Goal: Transaction & Acquisition: Download file/media

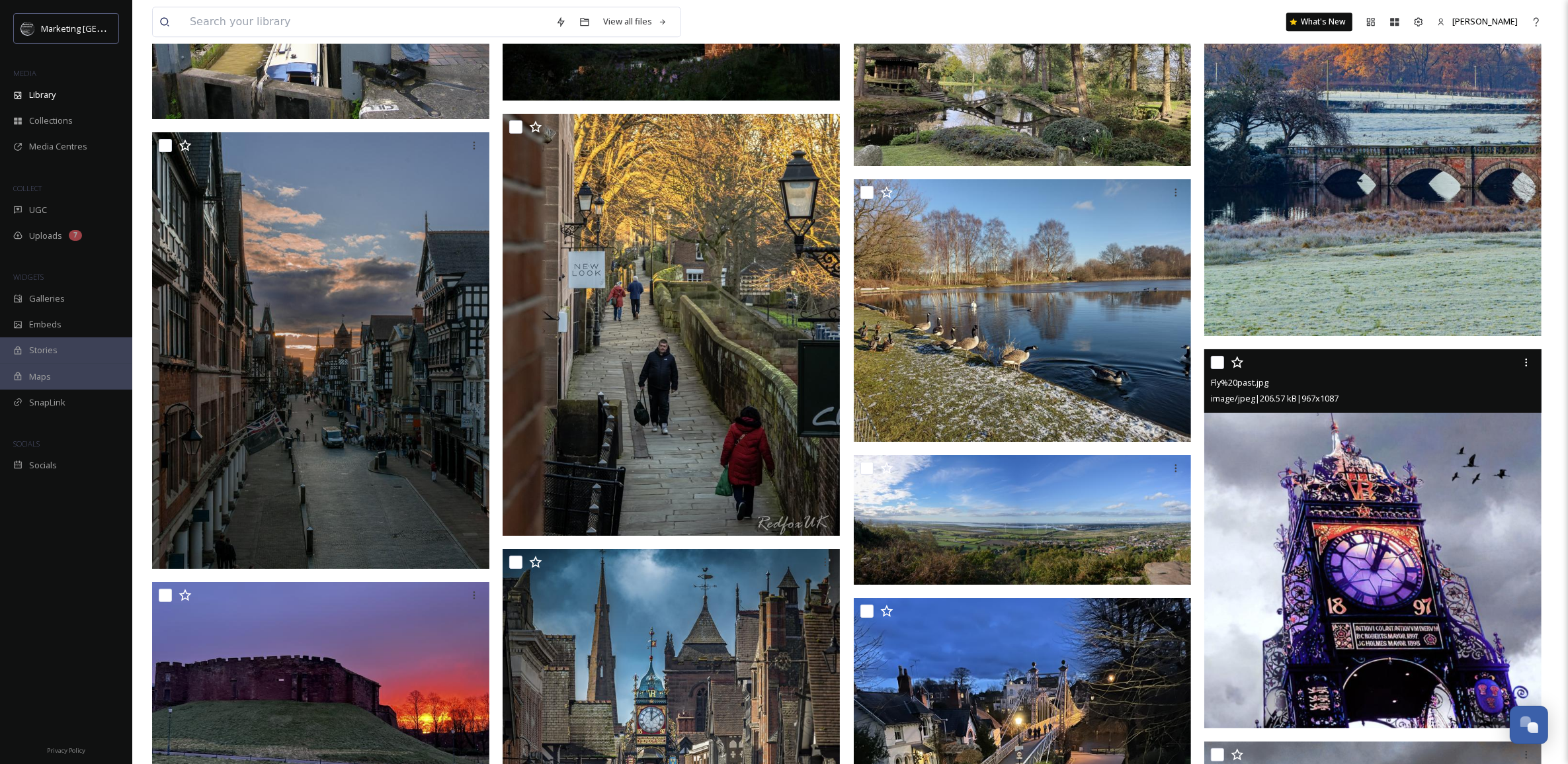
scroll to position [502, 0]
click at [1384, 545] on img at bounding box center [1373, 538] width 337 height 379
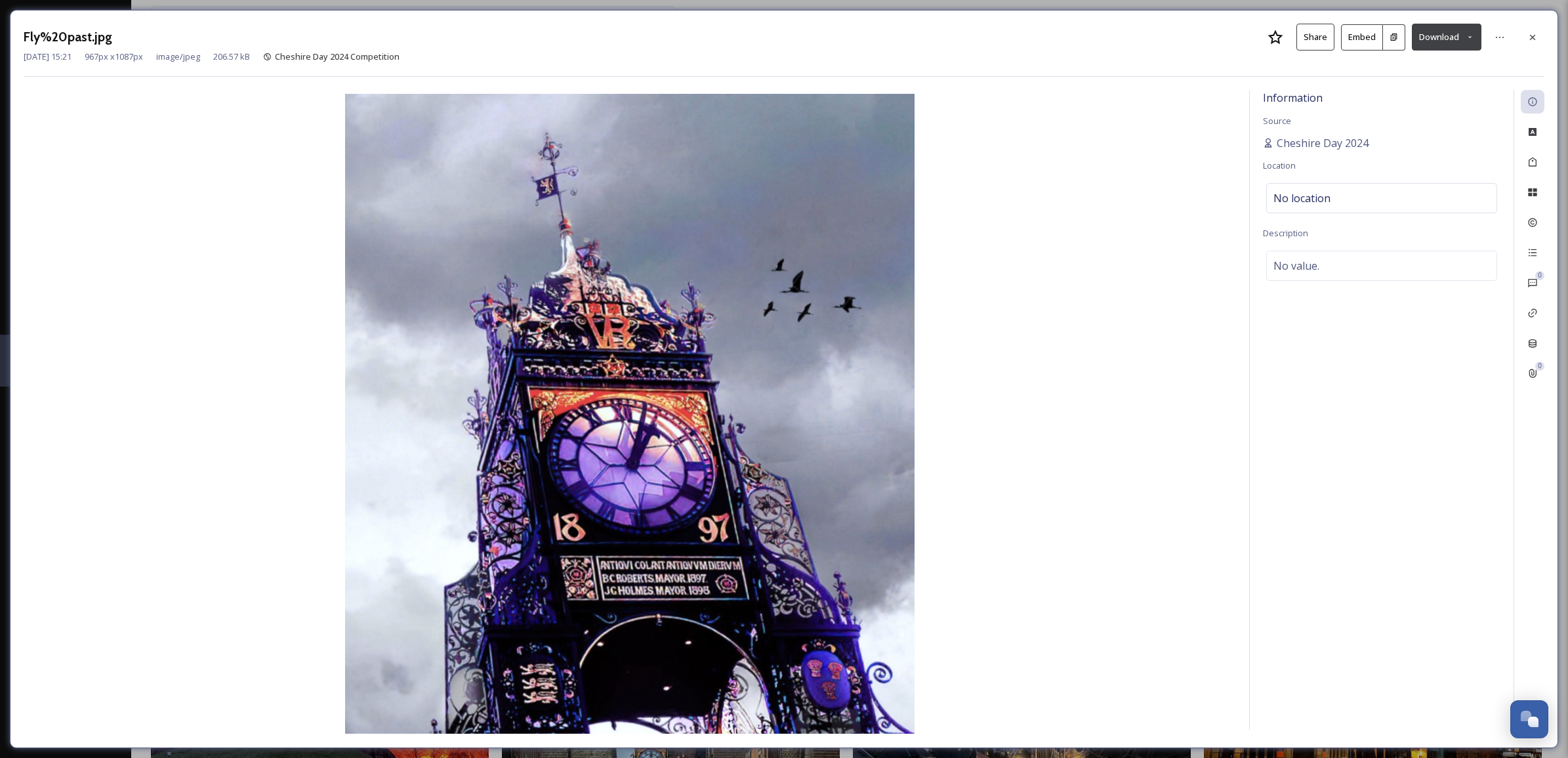
click at [1471, 44] on button "Download" at bounding box center [1447, 37] width 70 height 27
click at [1532, 36] on icon at bounding box center [1532, 36] width 6 height 6
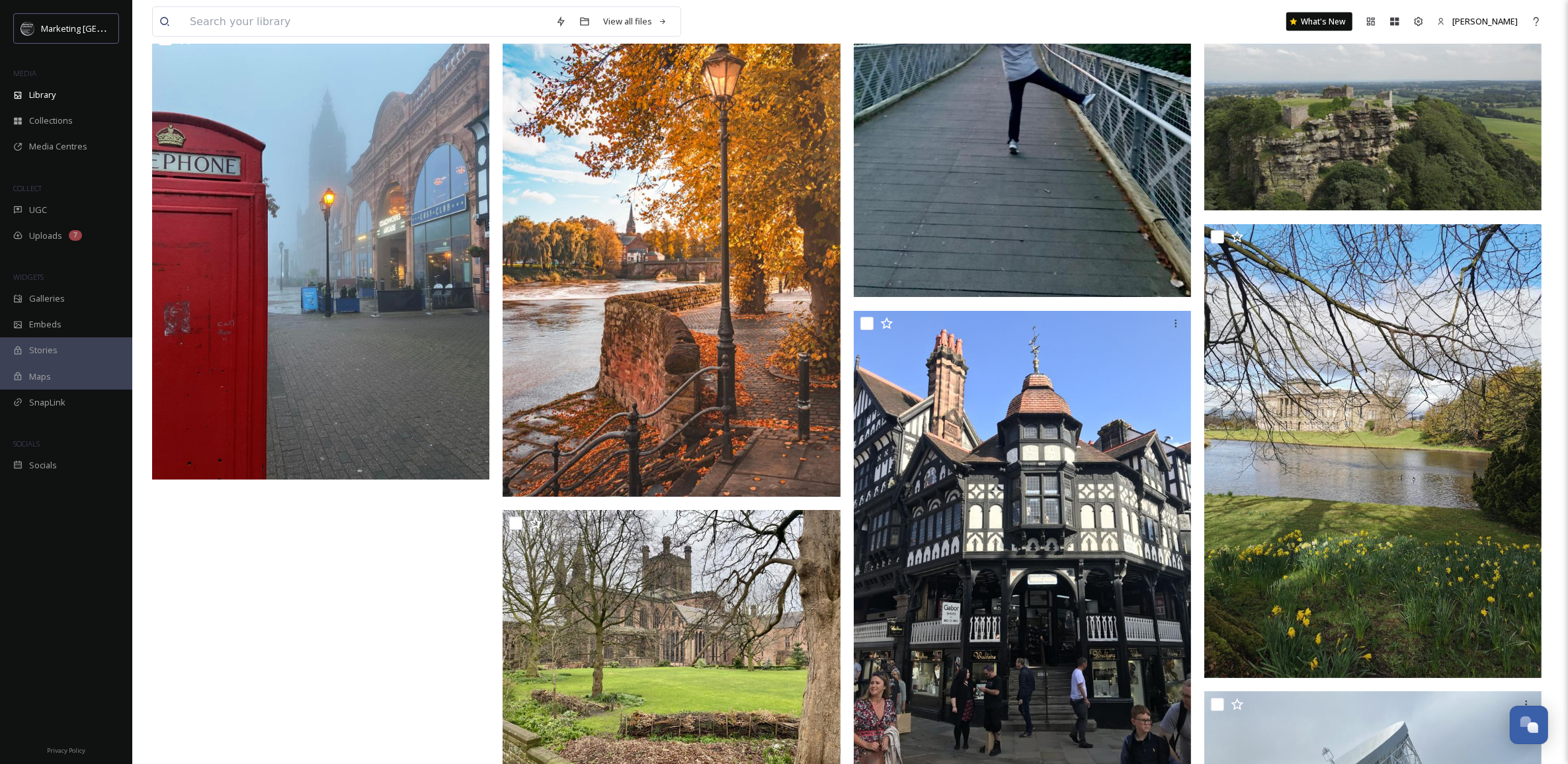
scroll to position [9175, 0]
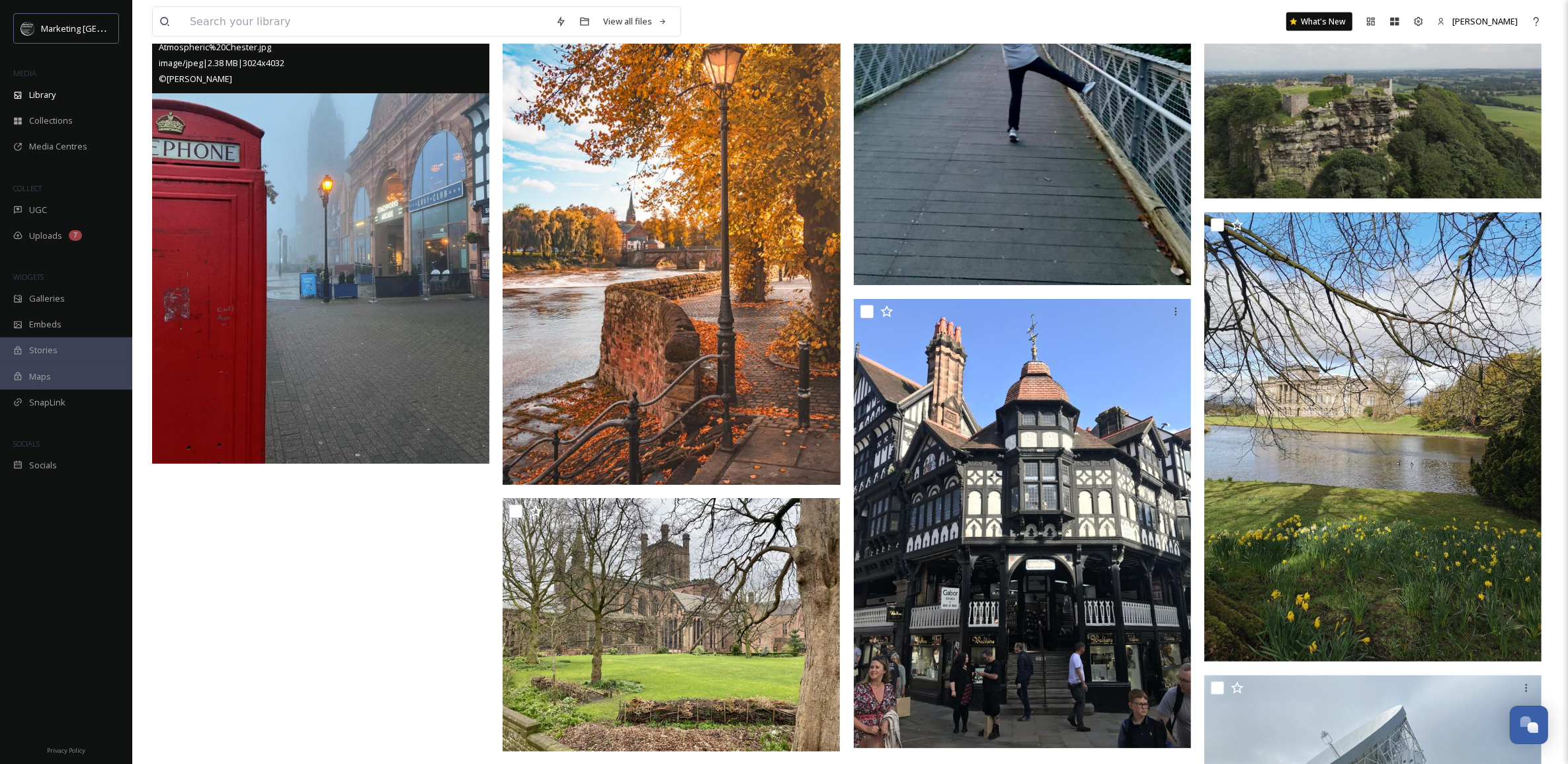
click at [408, 391] on img at bounding box center [321, 238] width 337 height 450
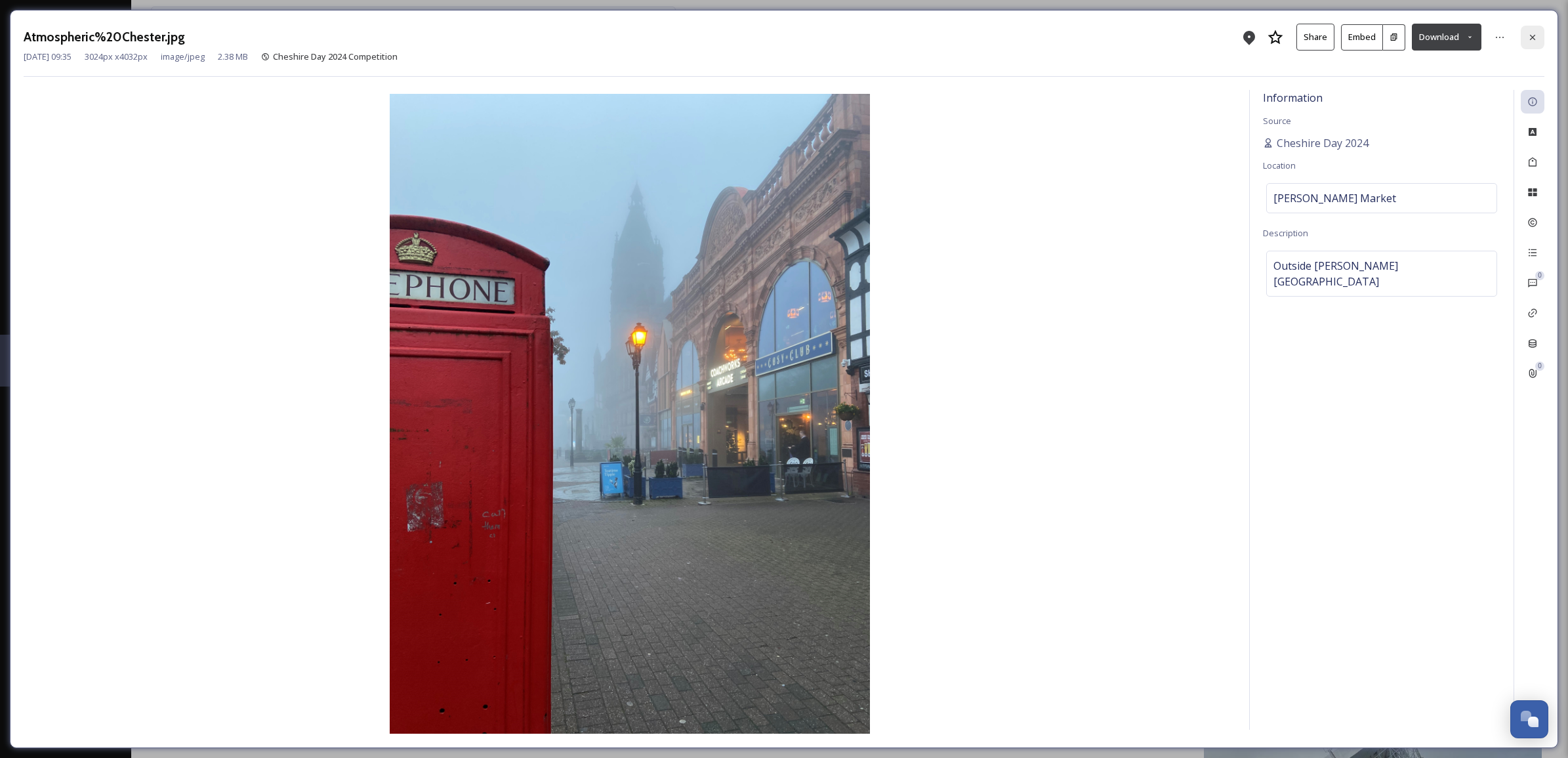
click at [1534, 35] on icon at bounding box center [1532, 36] width 6 height 6
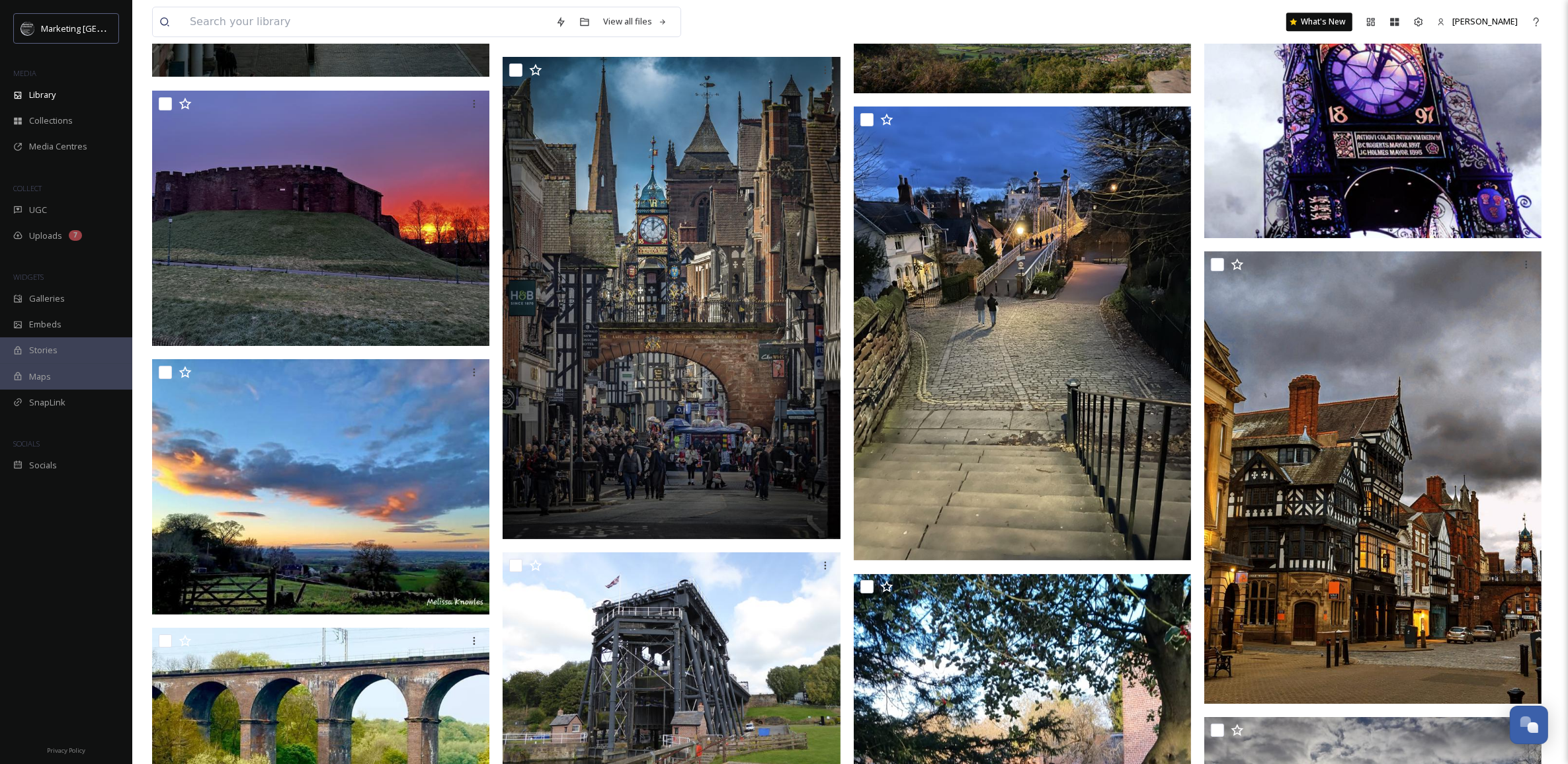
scroll to position [5311, 0]
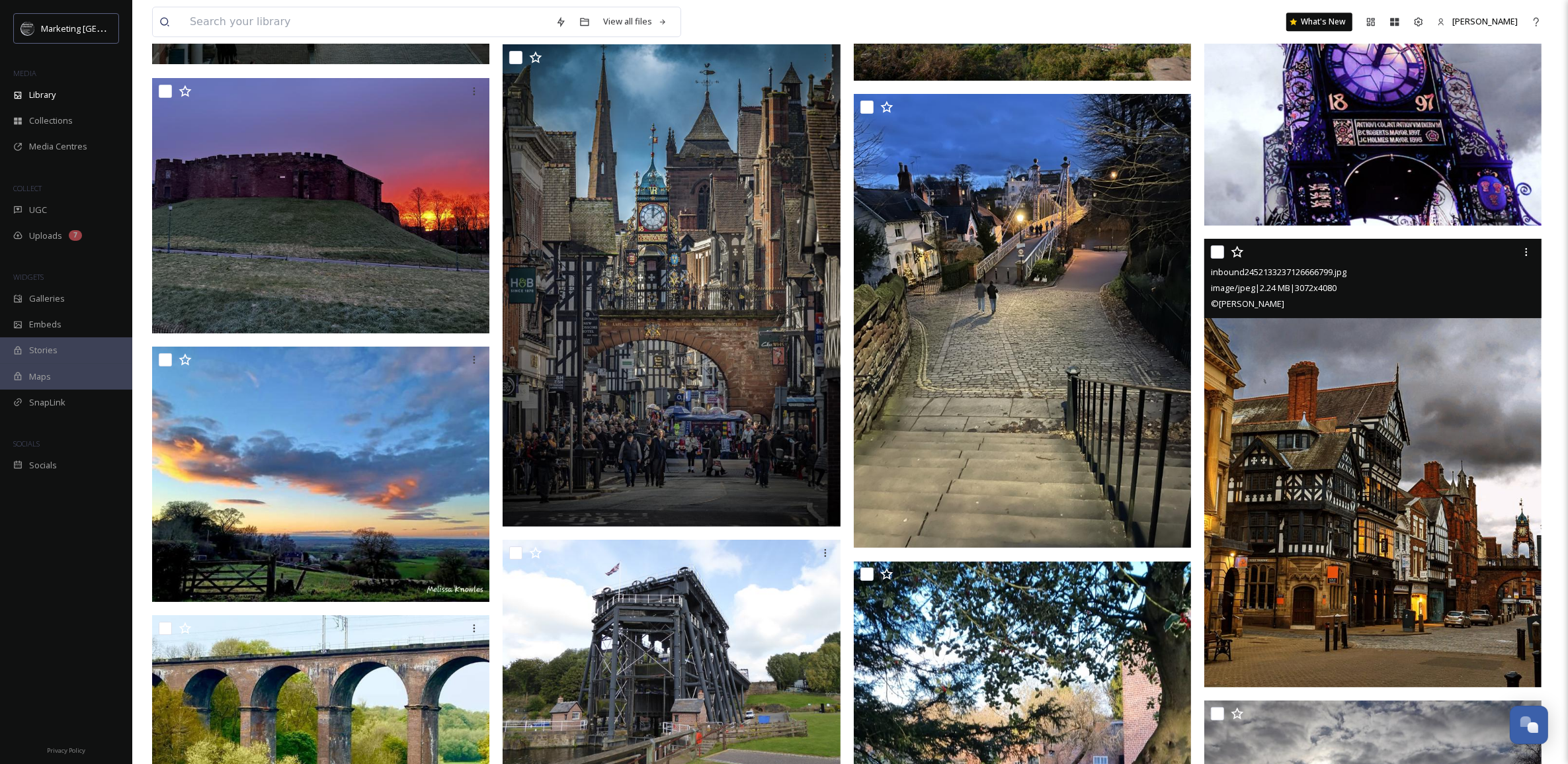
click at [1422, 471] on img at bounding box center [1373, 463] width 337 height 448
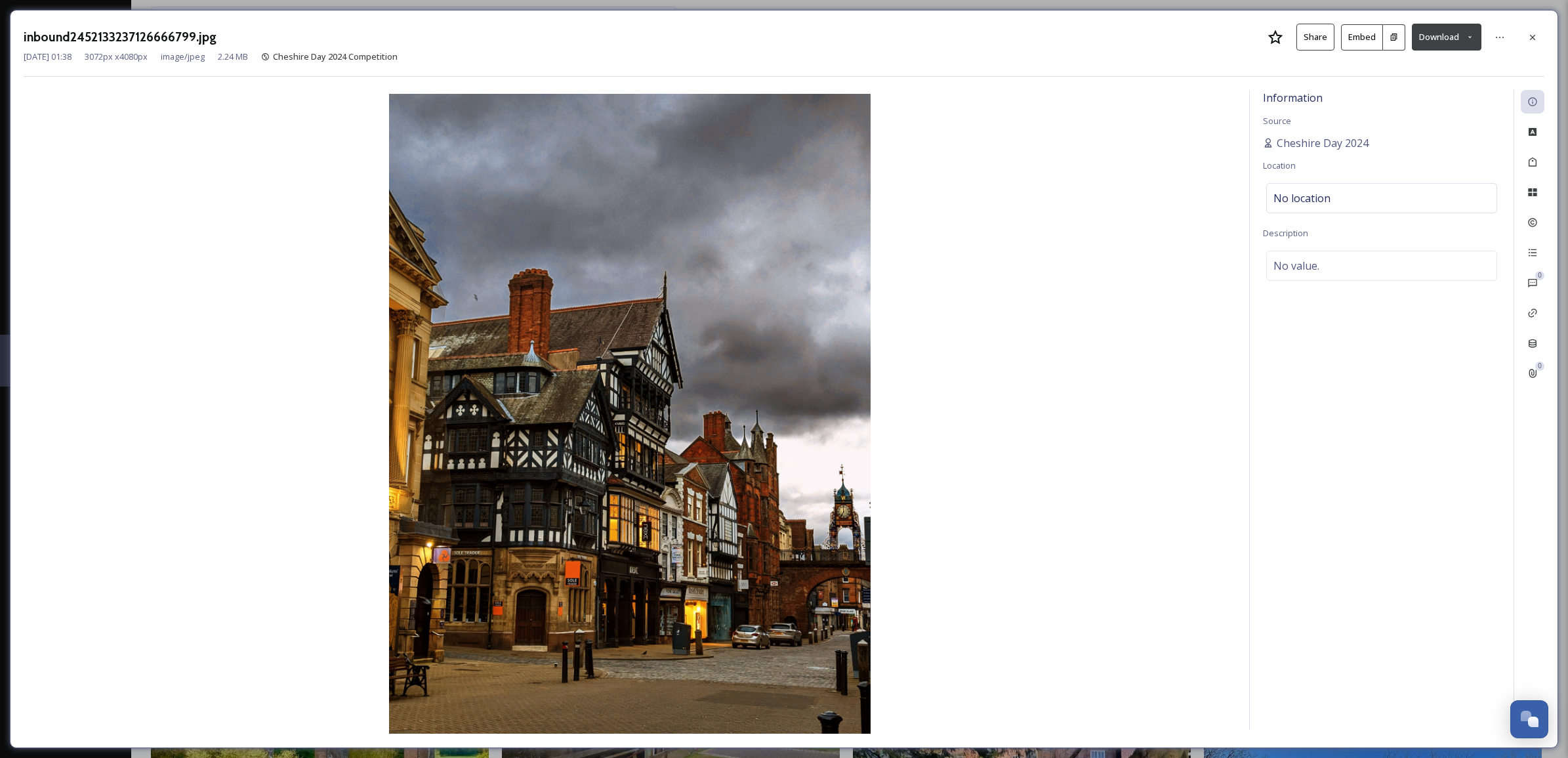
click at [1470, 29] on button "Download" at bounding box center [1447, 37] width 70 height 27
click at [1447, 67] on span "Download Original (3072 x 4080)" at bounding box center [1412, 67] width 124 height 13
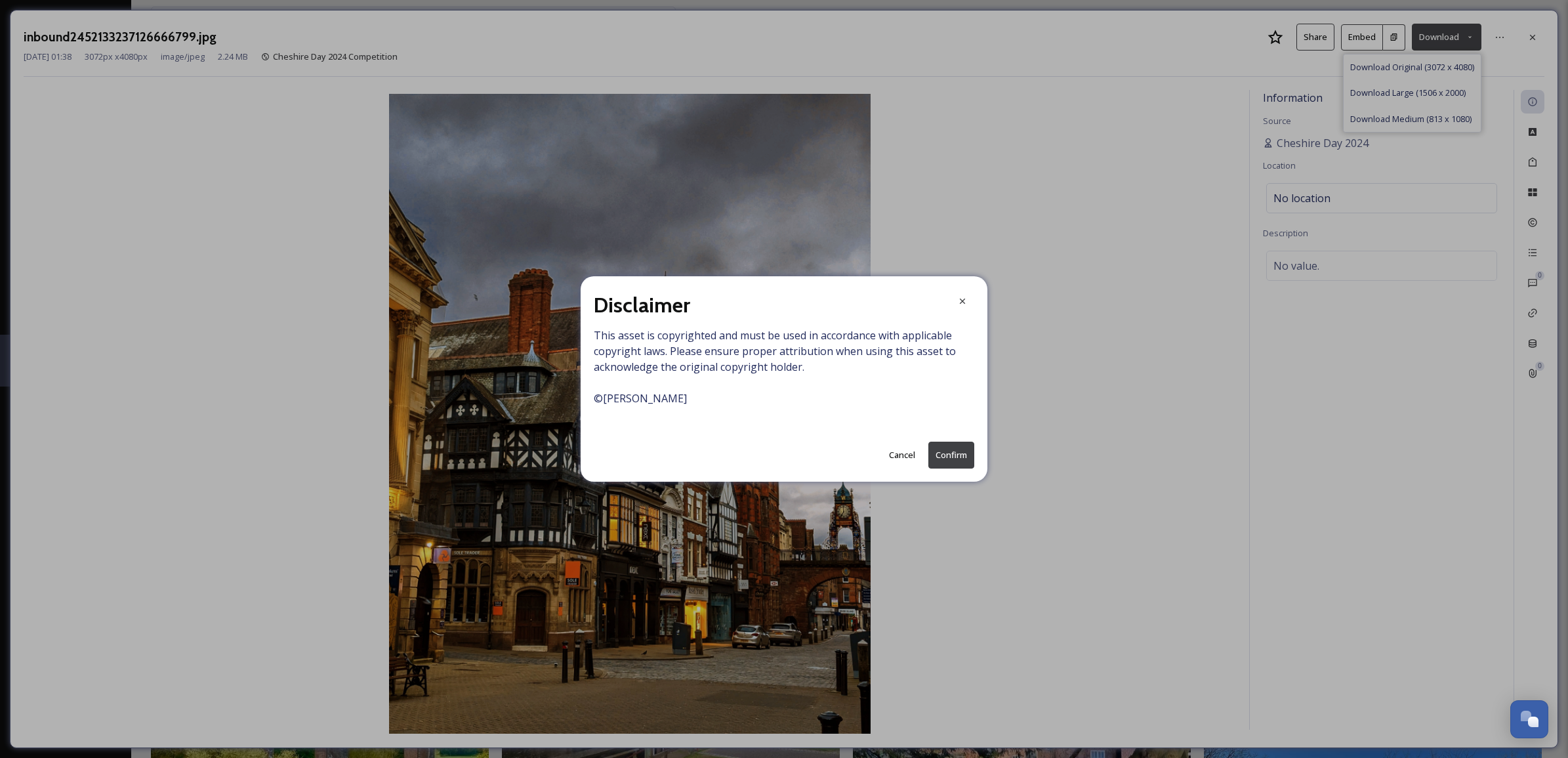
click at [947, 461] on button "Confirm" at bounding box center [951, 455] width 46 height 27
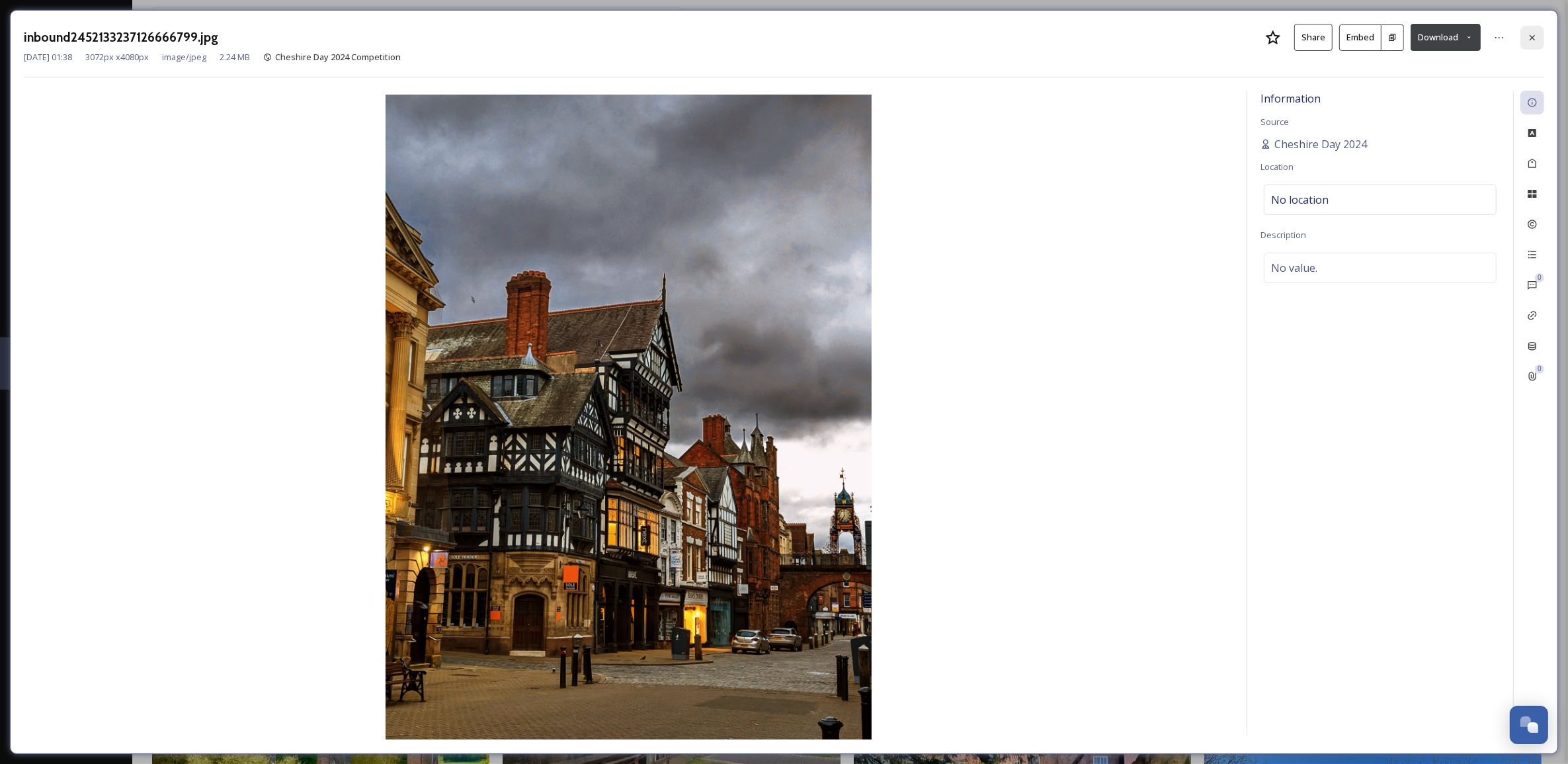
click at [1529, 40] on icon at bounding box center [1532, 37] width 10 height 10
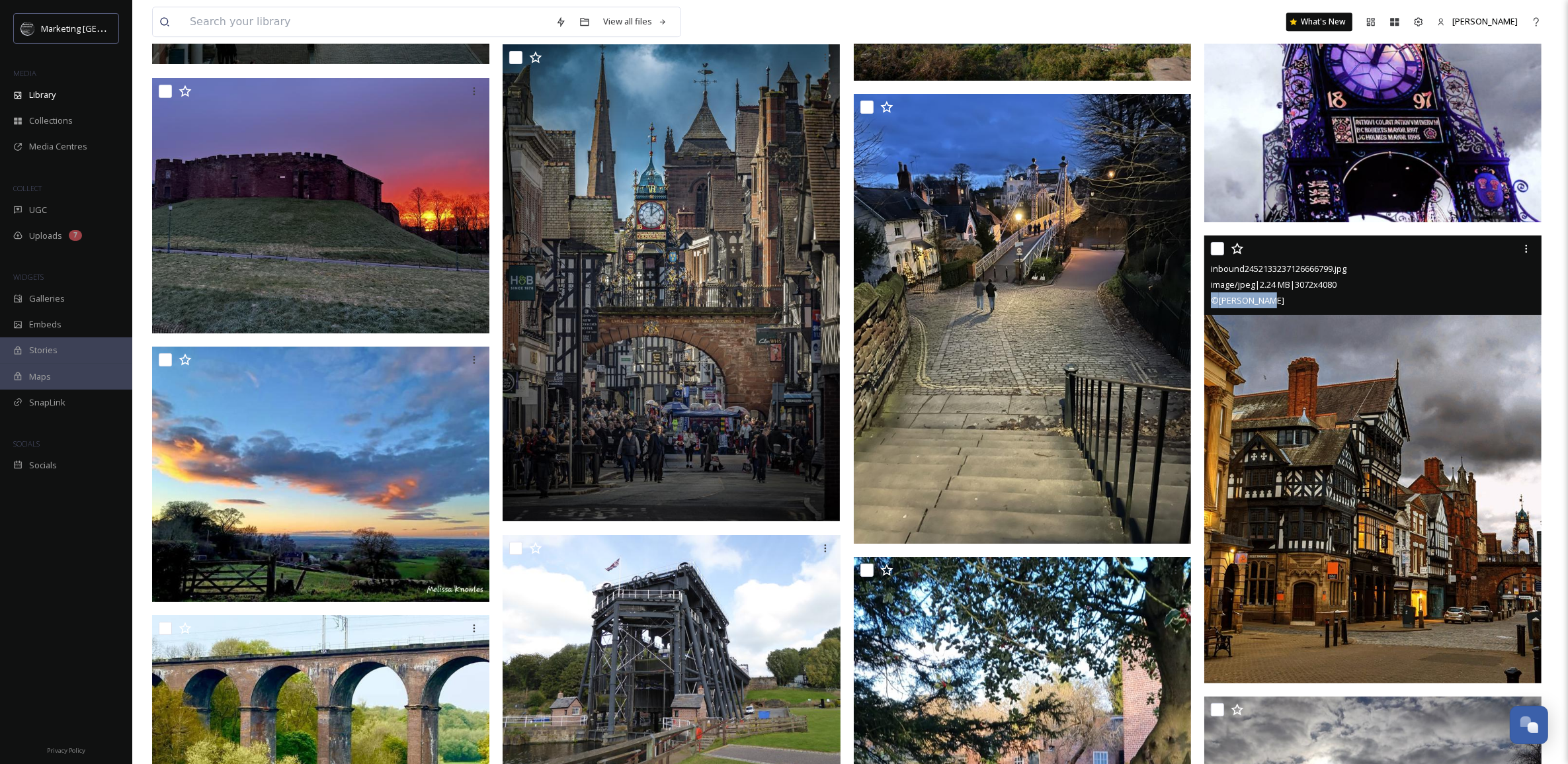
drag, startPoint x: 1286, startPoint y: 299, endPoint x: 1208, endPoint y: 302, distance: 78.1
click at [1208, 302] on div "inbound2452133237126666799.jpg image/jpeg | 2.24 MB | 3072 x 4080 © [PERSON_NAM…" at bounding box center [1373, 275] width 337 height 80
copy span "© [PERSON_NAME]"
